Goal: Task Accomplishment & Management: Manage account settings

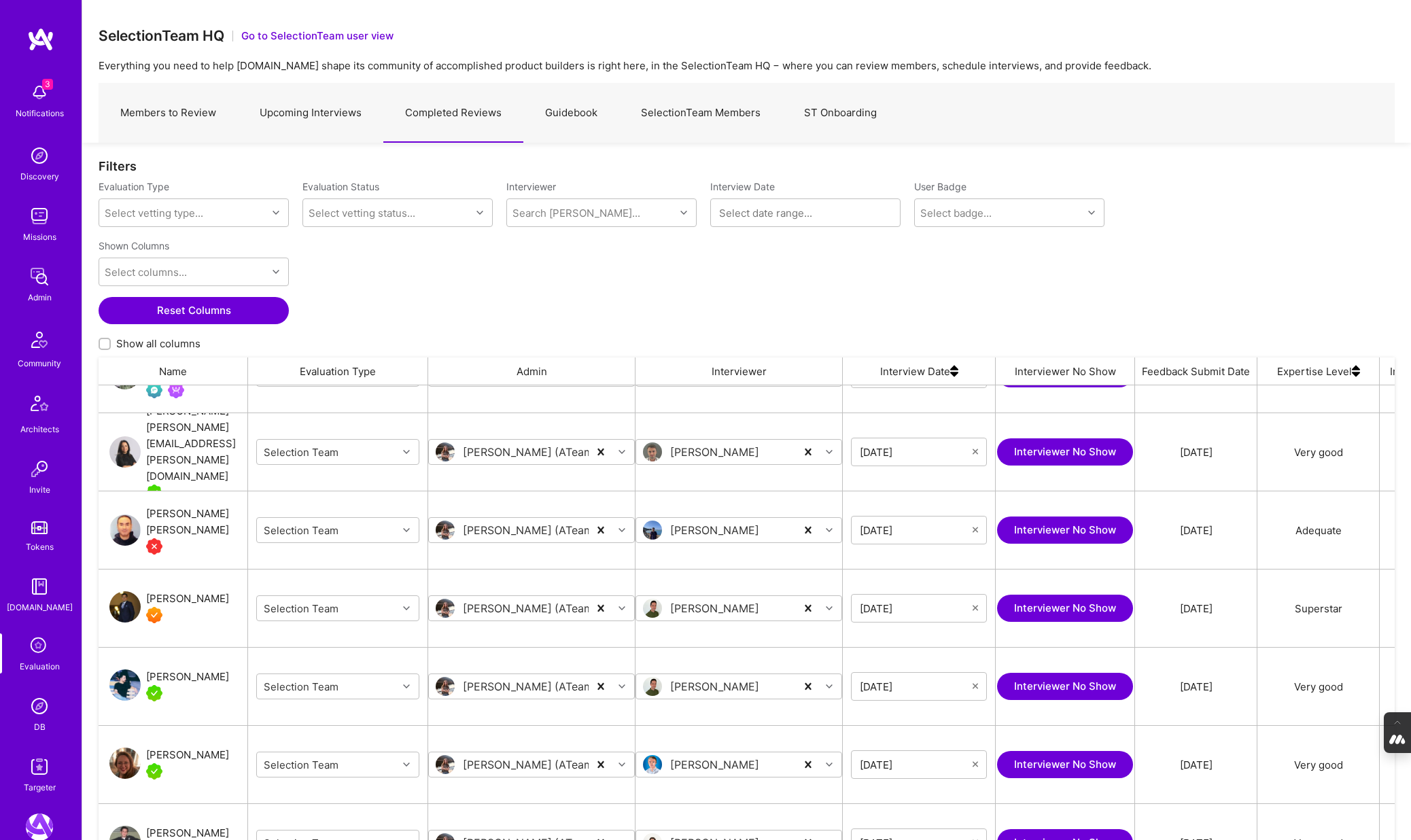
scroll to position [61, 0]
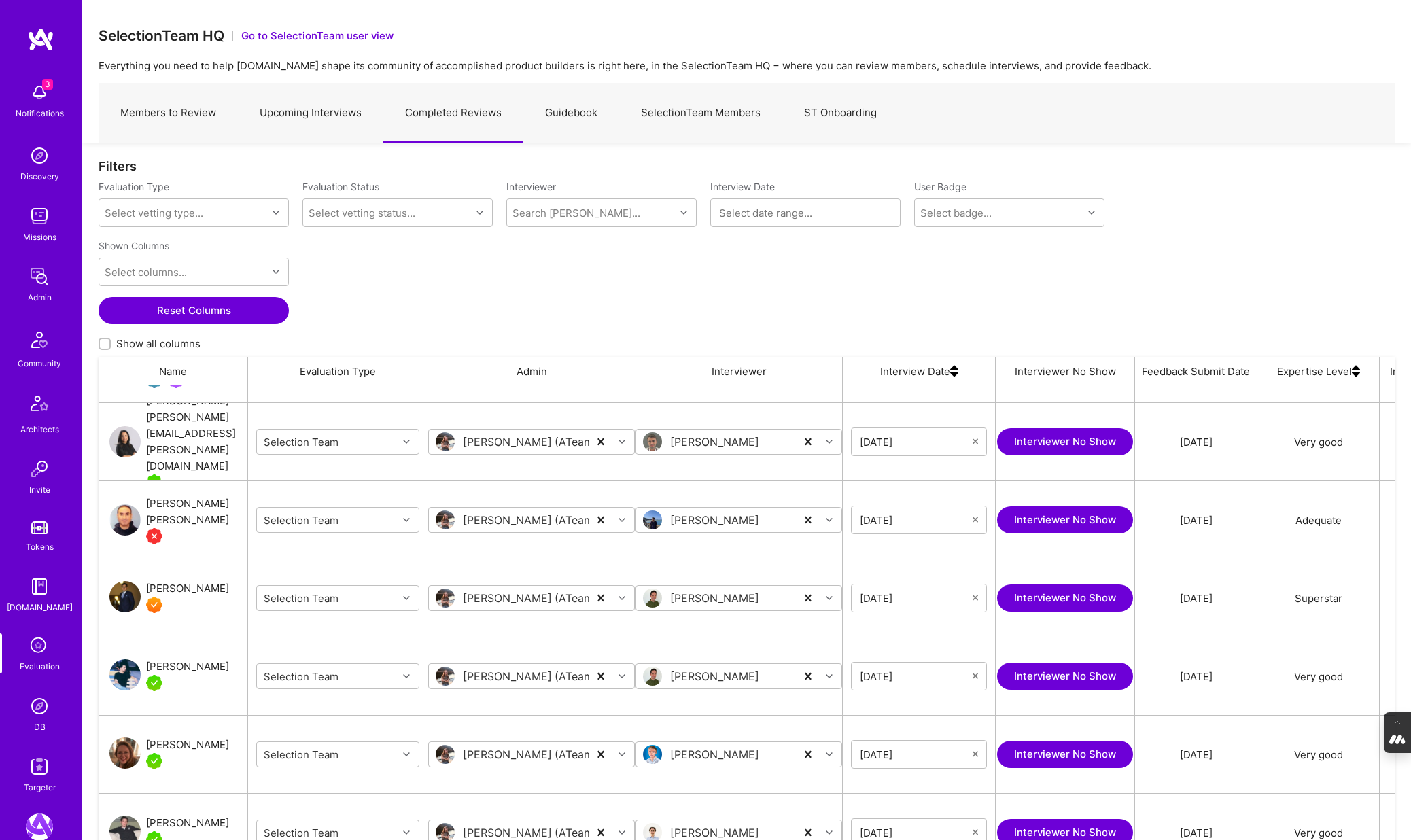
click at [193, 128] on link "Members to Review" at bounding box center [168, 113] width 140 height 59
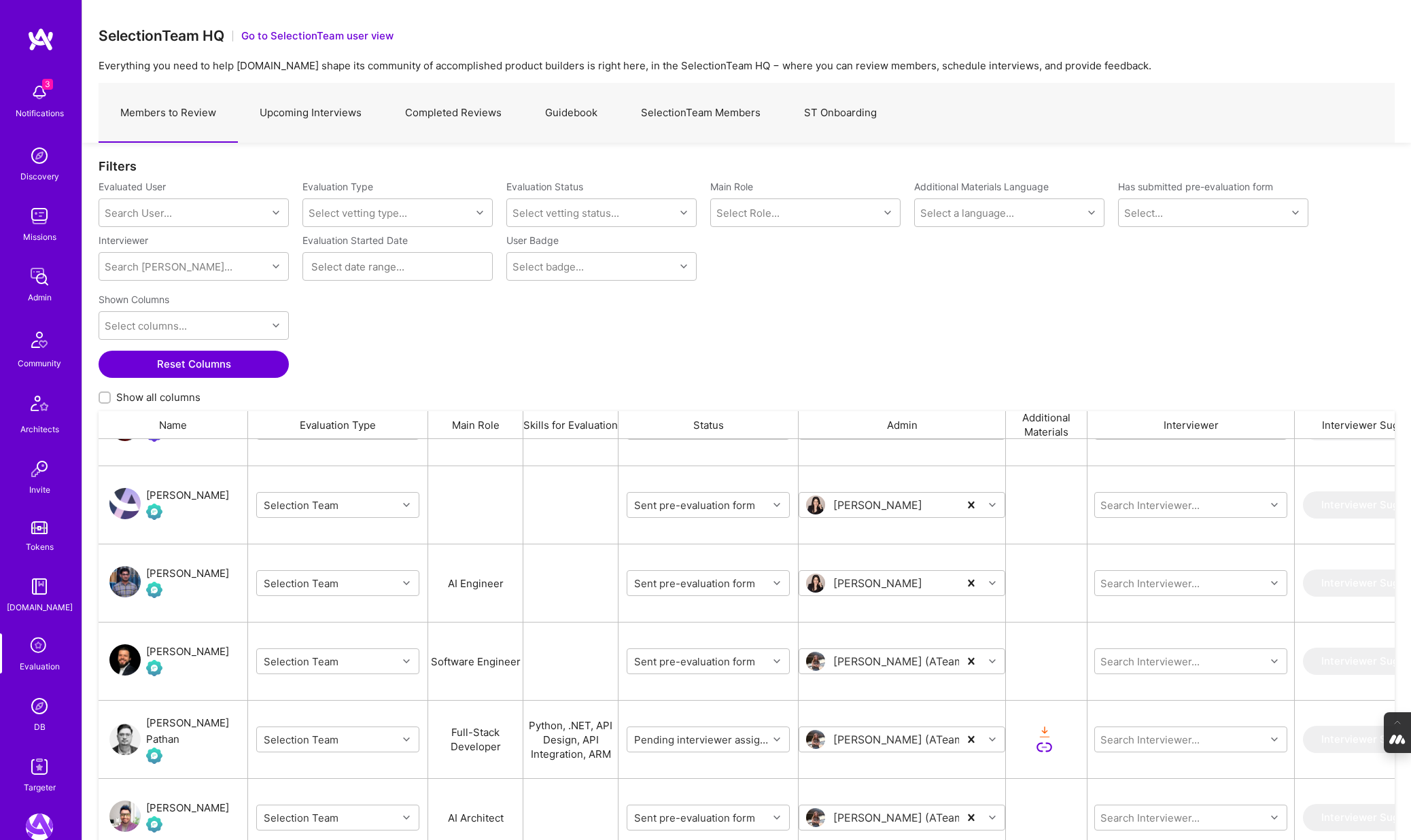
scroll to position [1388, 0]
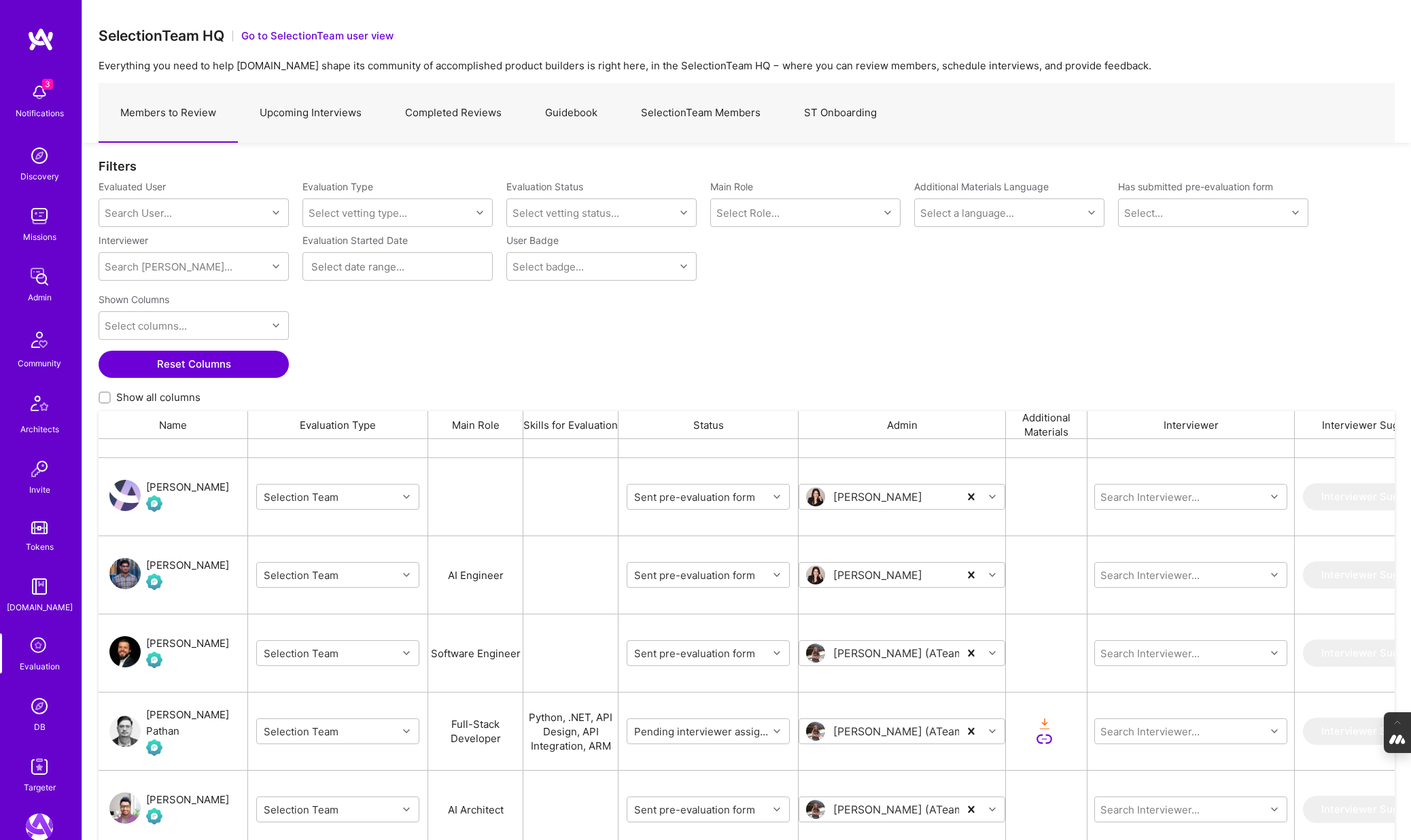
click at [181, 644] on div "Stanislaus Stelle" at bounding box center [187, 644] width 83 height 17
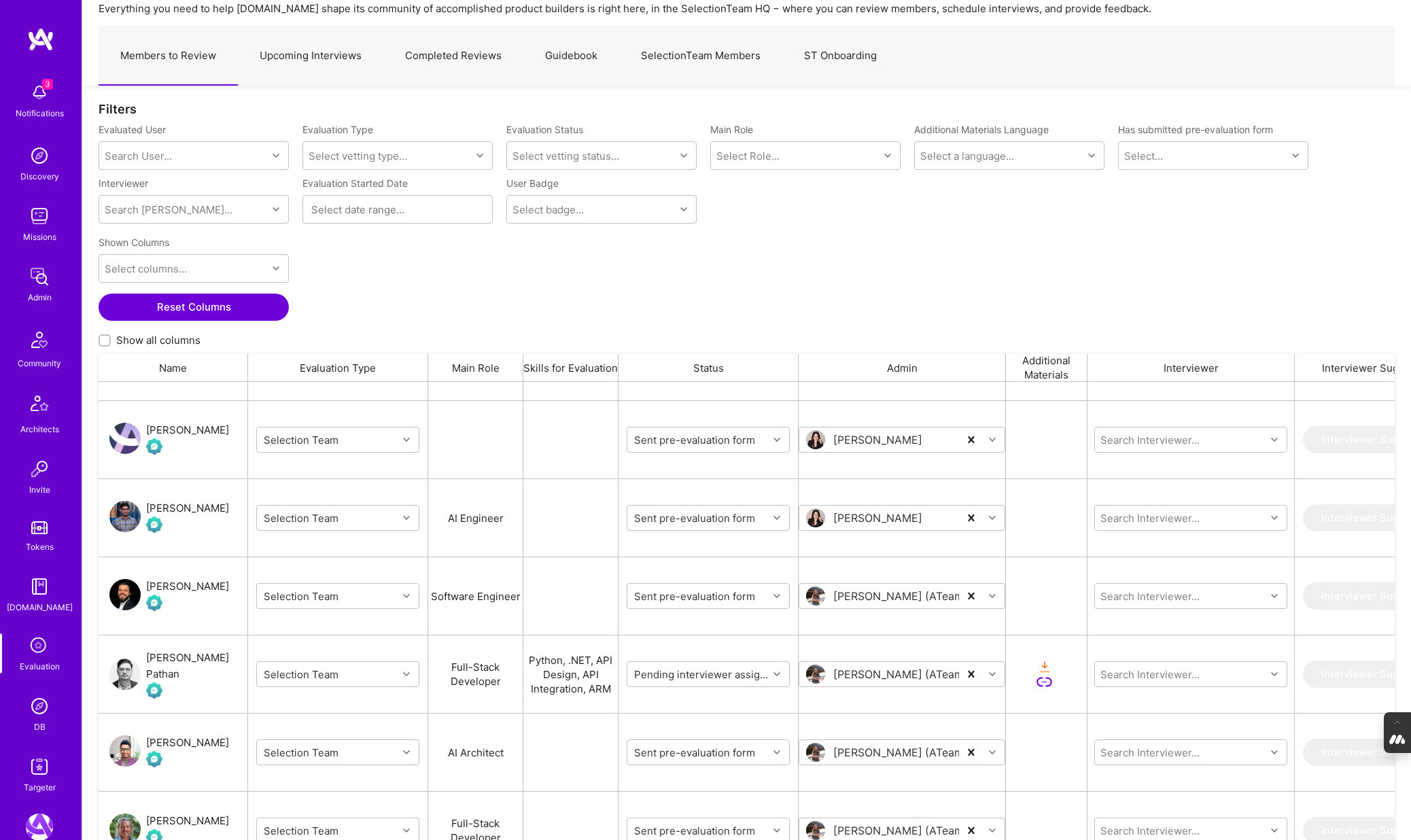
scroll to position [86, 0]
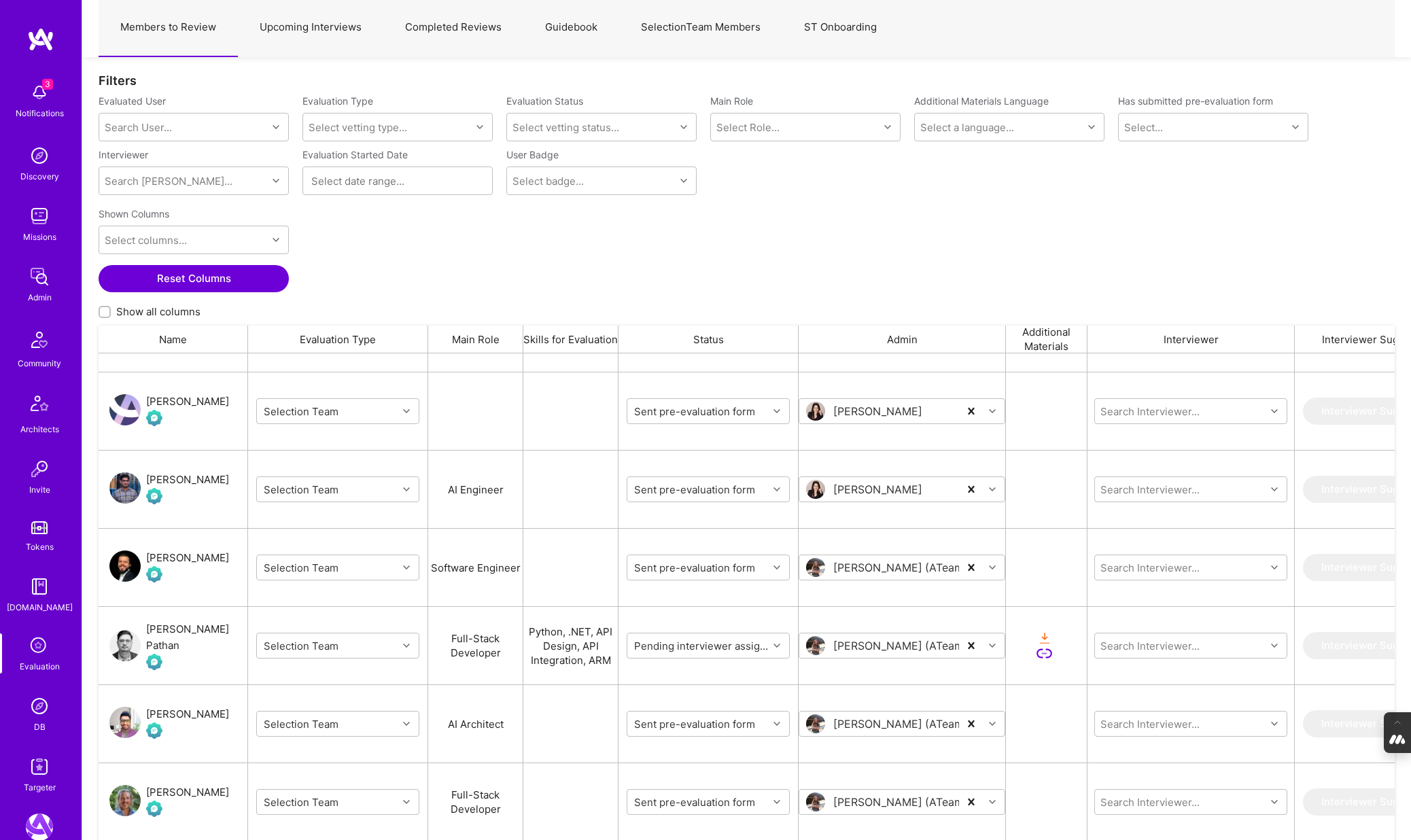
click at [200, 635] on div "[PERSON_NAME] Pathan" at bounding box center [197, 638] width 102 height 33
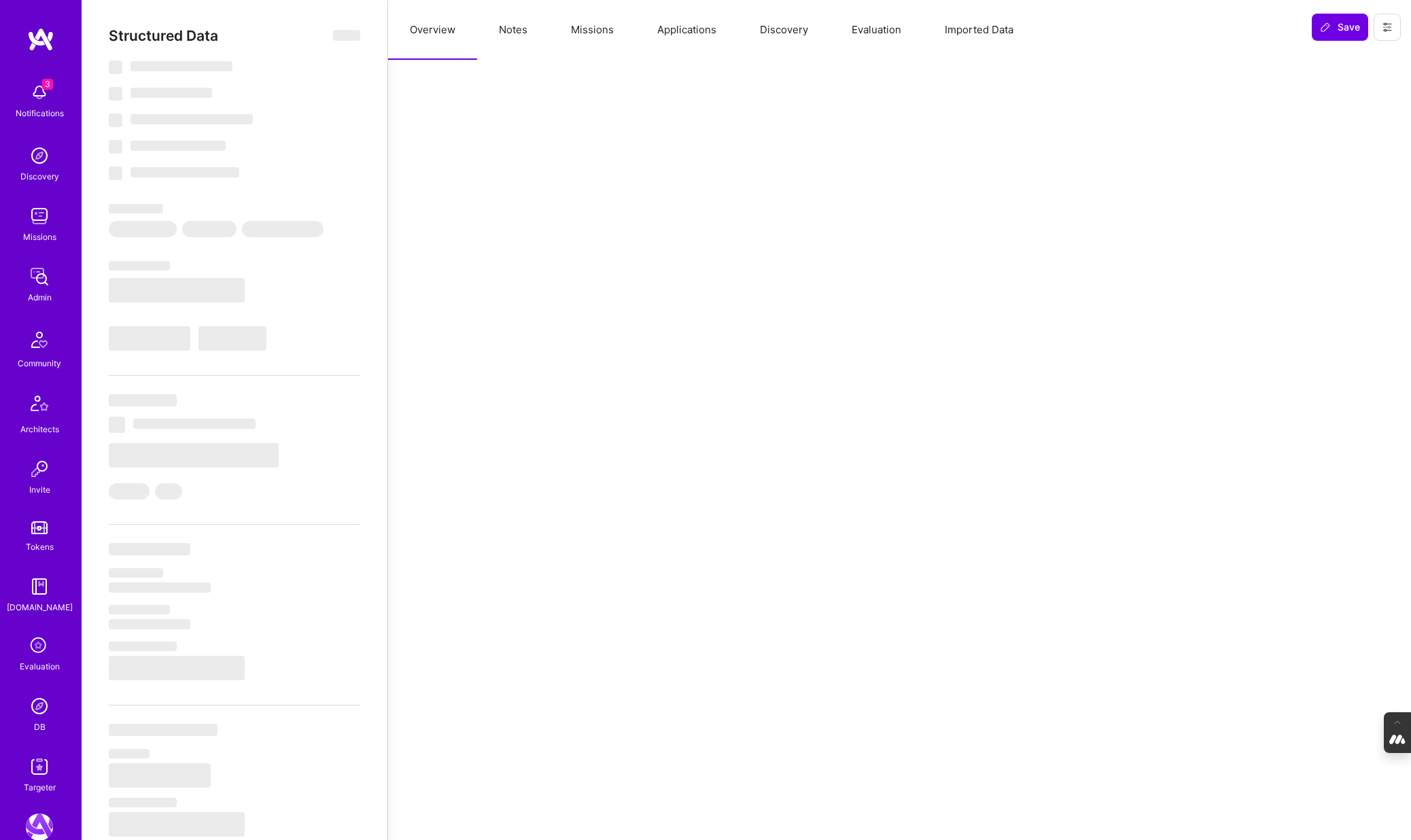
click at [883, 35] on button "Evaluation" at bounding box center [876, 30] width 93 height 60
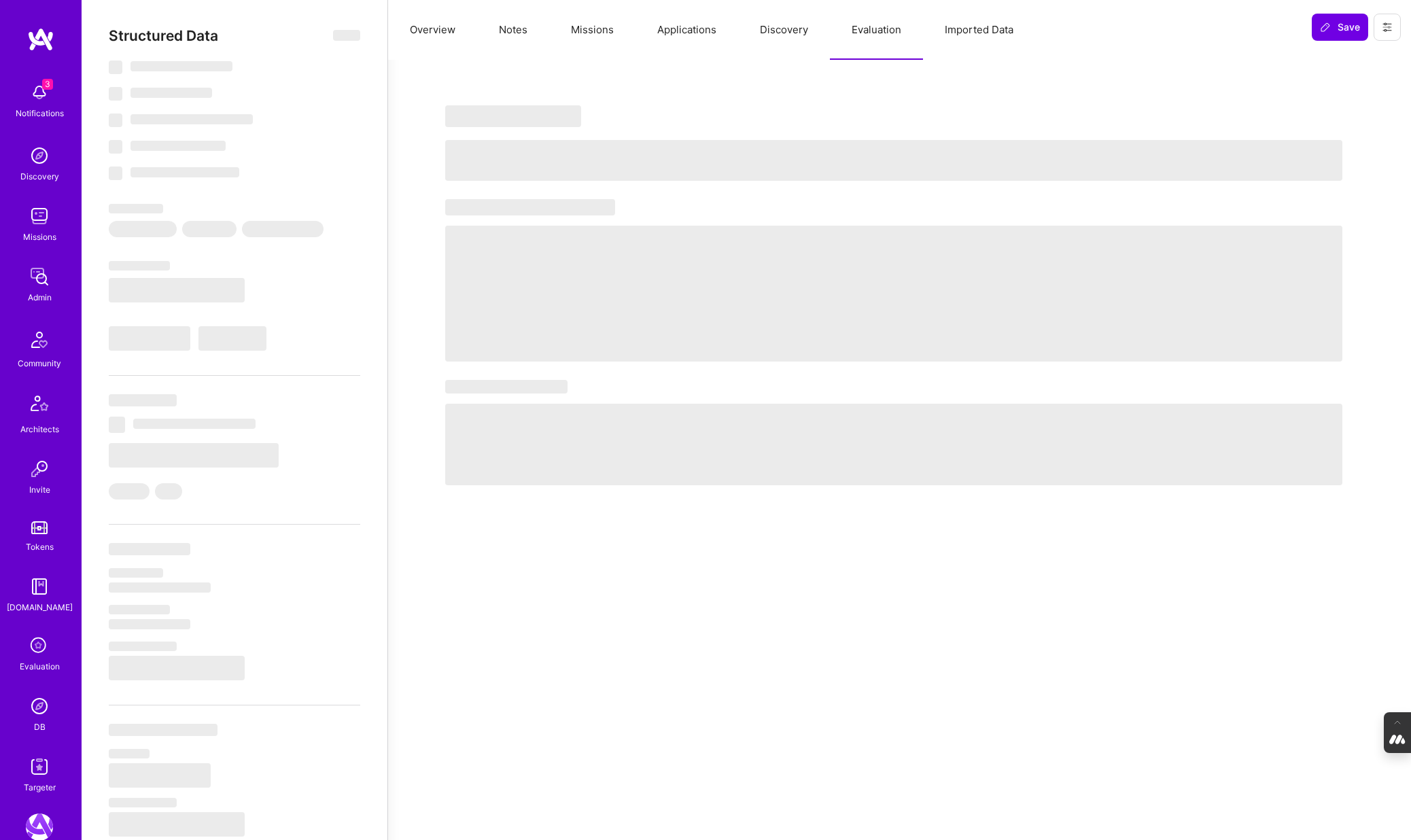
select select "Verified"
select select "US"
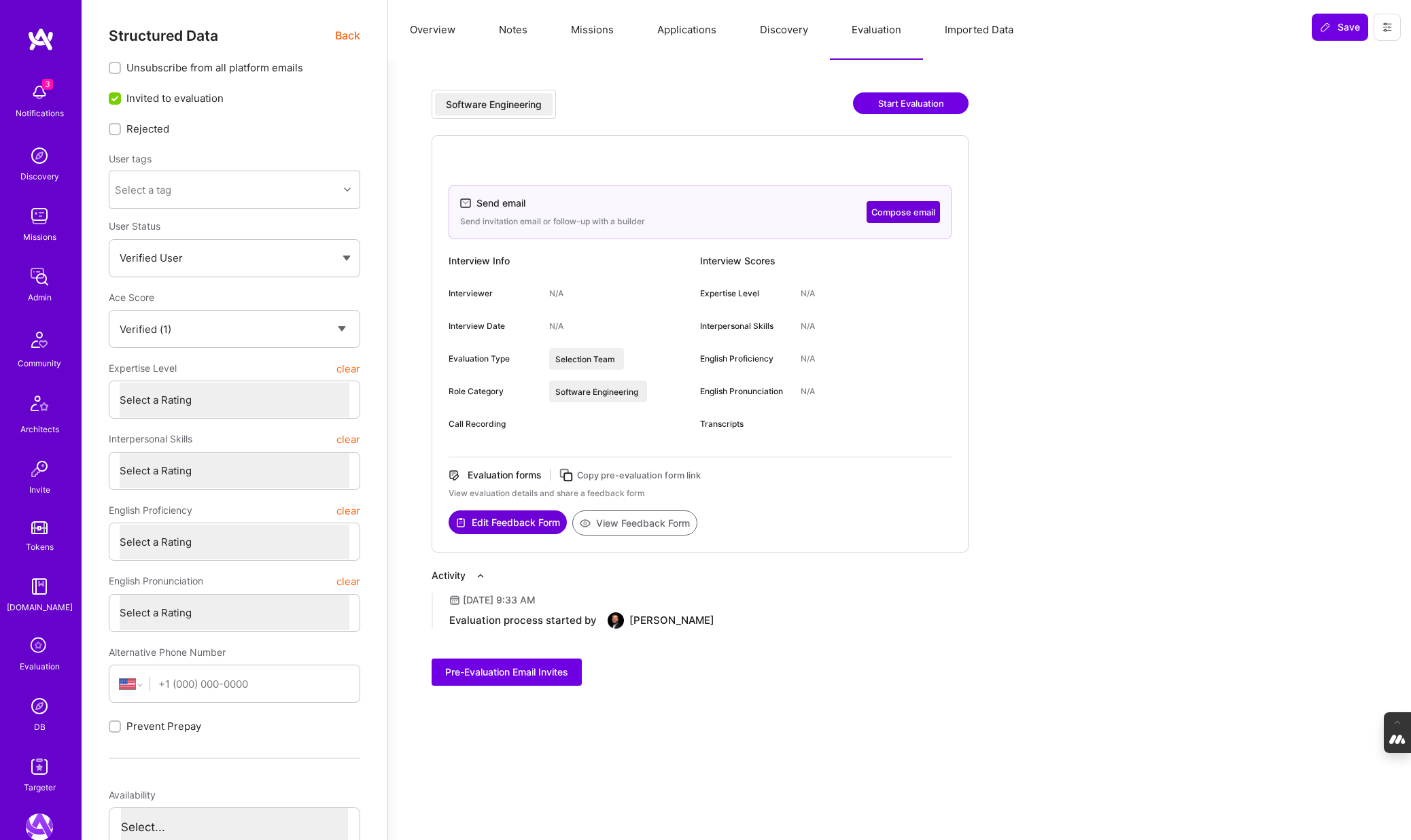
click at [344, 33] on span "Back" at bounding box center [347, 36] width 25 height 17
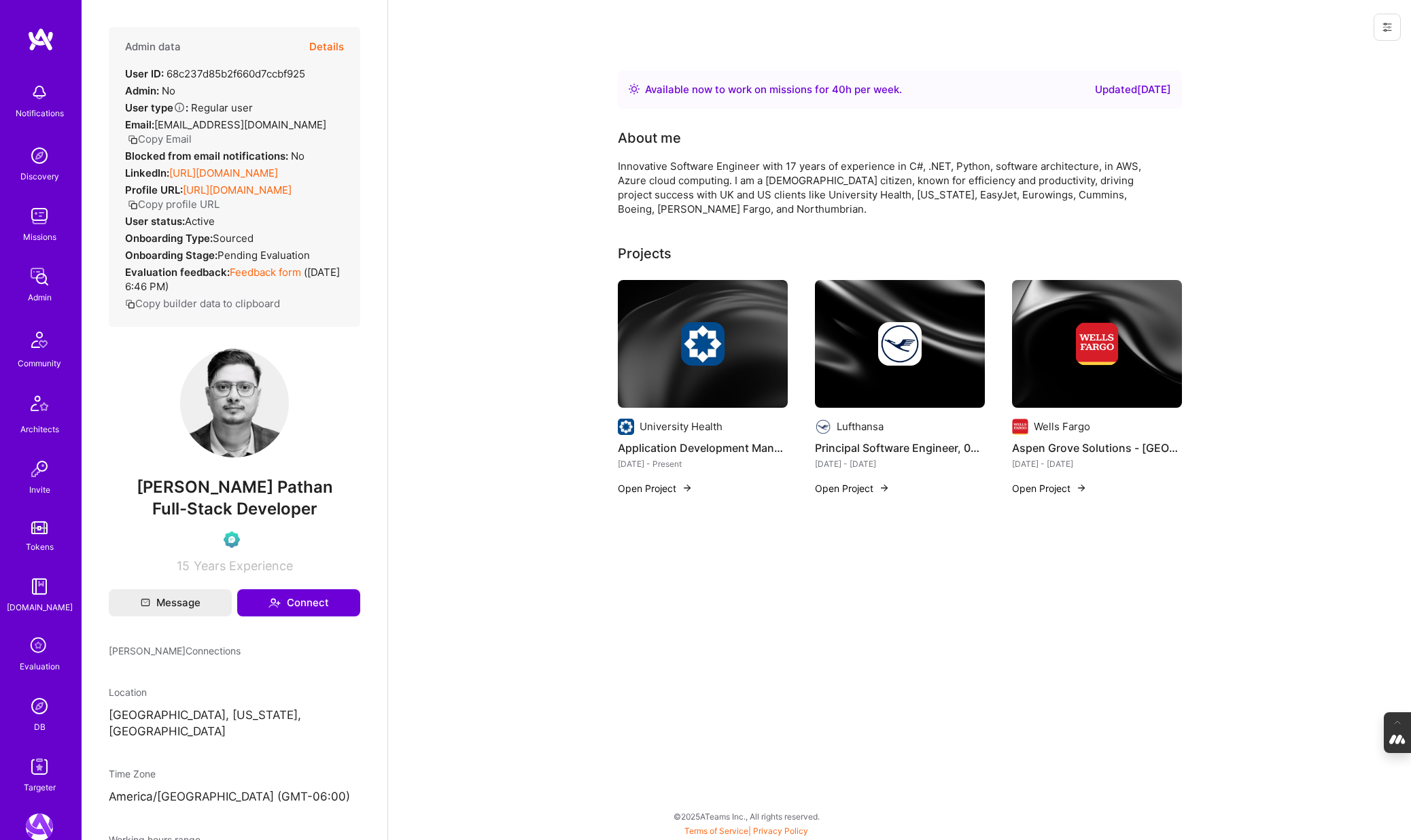
click at [325, 47] on button "Details" at bounding box center [327, 47] width 35 height 39
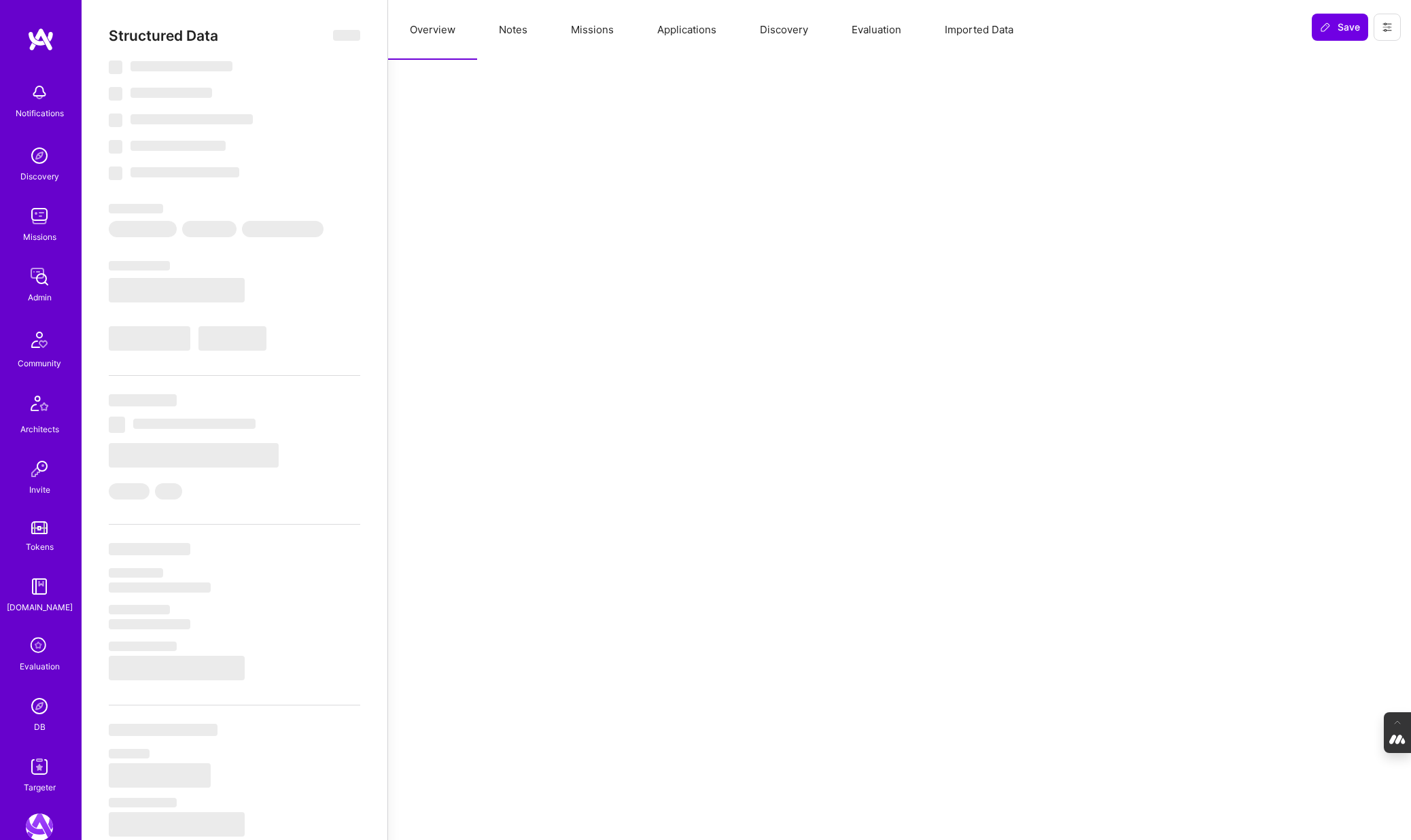
select select "Right Now"
select select "Verified"
select select "US"
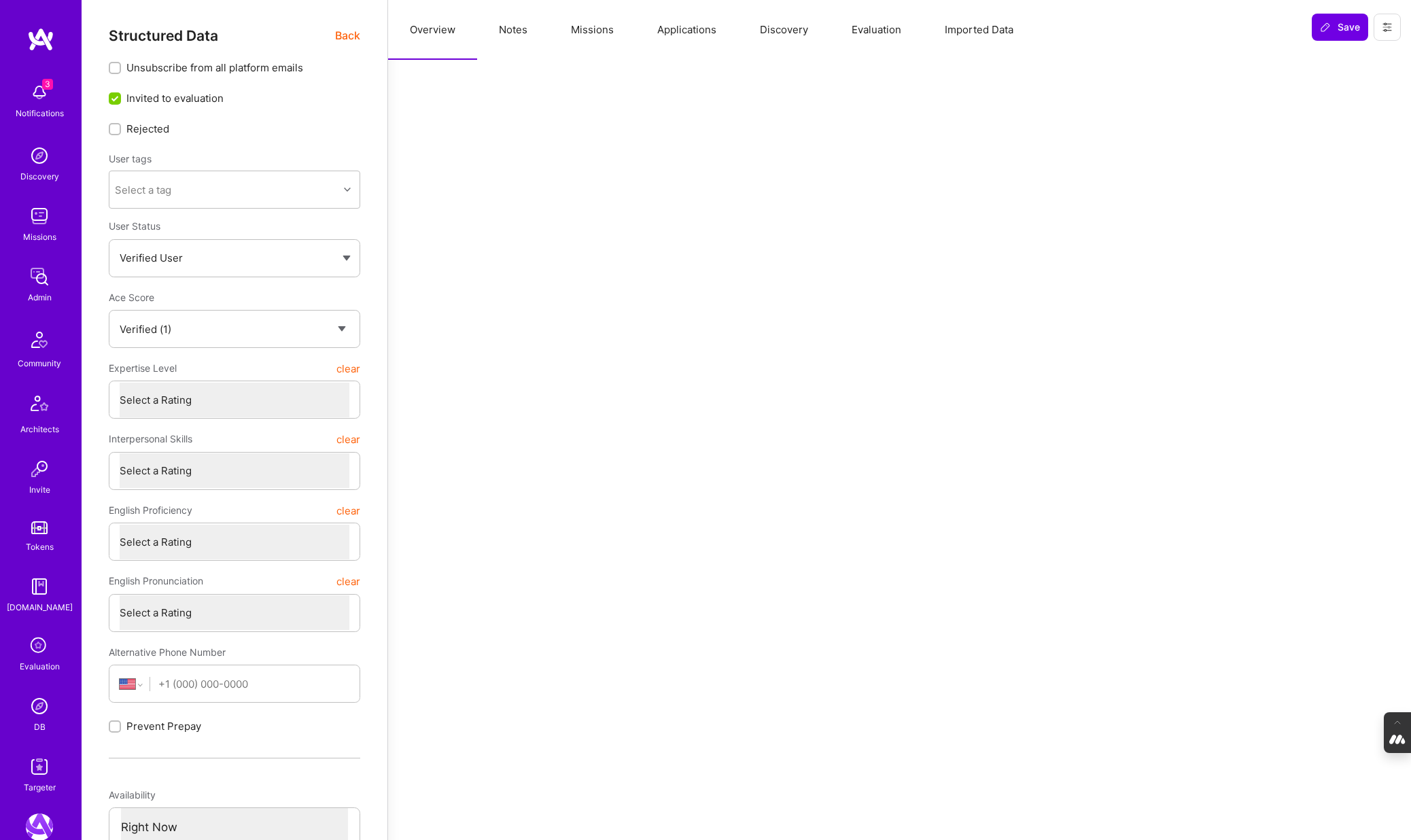
click at [886, 35] on button "Evaluation" at bounding box center [876, 30] width 93 height 60
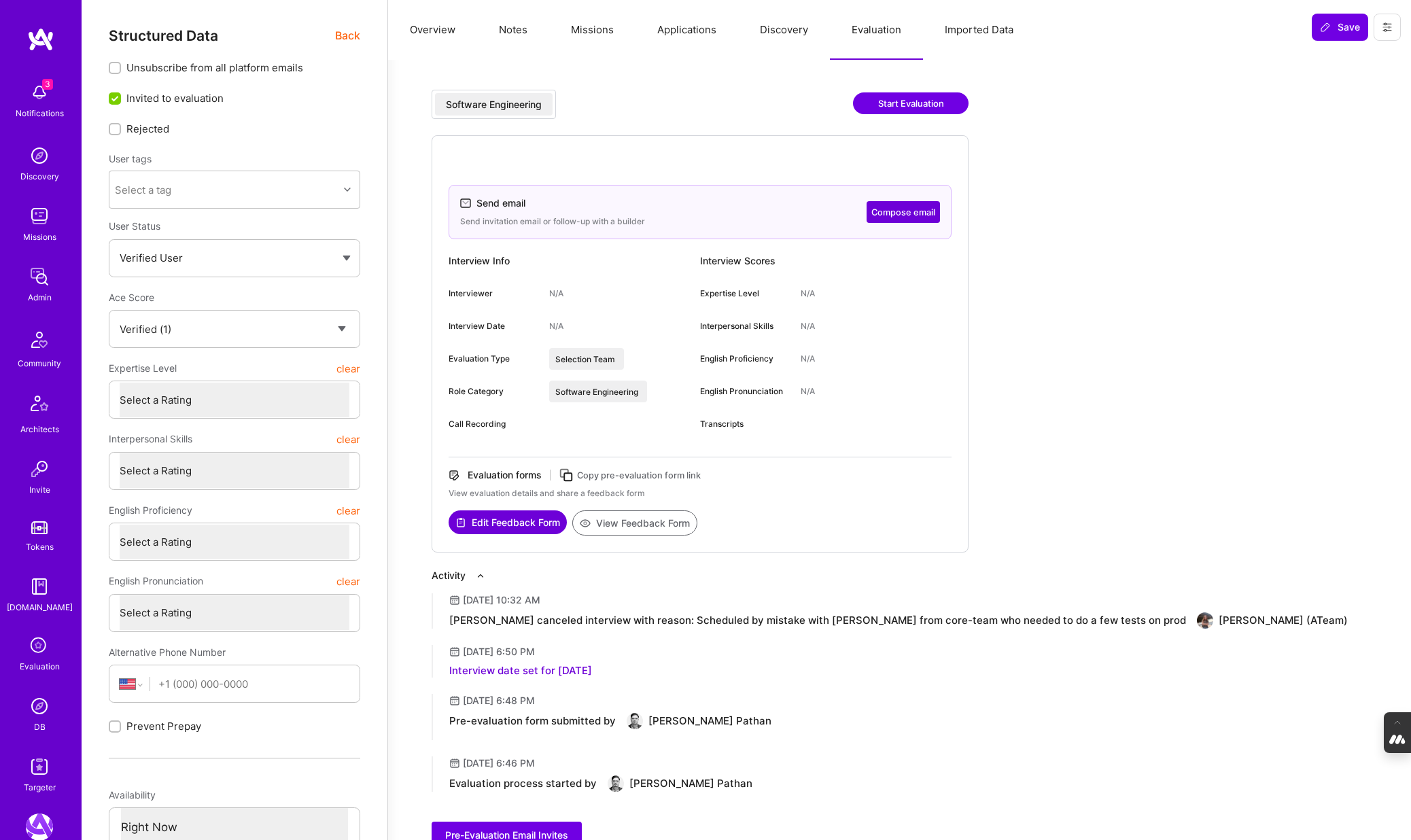
click at [568, 476] on icon at bounding box center [566, 475] width 16 height 16
click at [1387, 29] on icon at bounding box center [1387, 27] width 11 height 11
click at [1348, 64] on button "Login as Imran Khan" at bounding box center [1329, 58] width 143 height 35
